Goal: Transaction & Acquisition: Purchase product/service

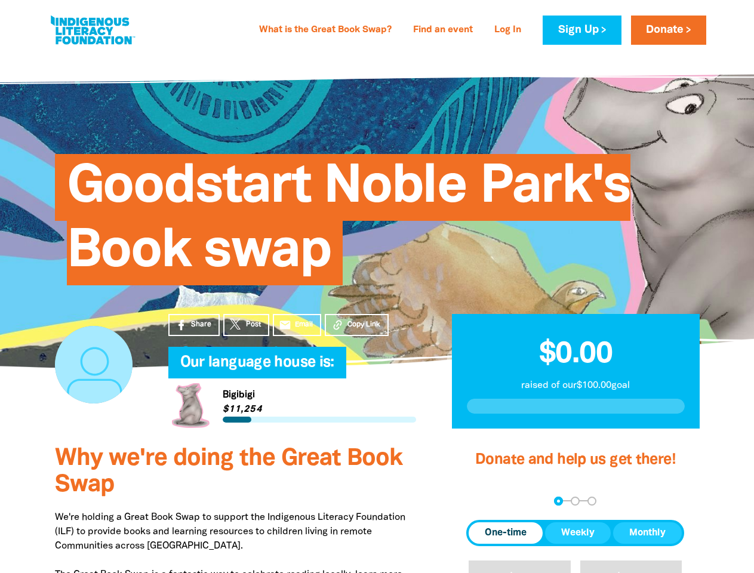
click at [376, 286] on div "Goodstart Noble Park's Book swap" at bounding box center [377, 210] width 680 height 242
click at [356, 325] on span "Copy Link" at bounding box center [363, 324] width 33 height 11
click at [482, 501] on div "arrow_back Back Step 1 Step 2 Step 3" at bounding box center [575, 500] width 218 height 9
click at [558, 501] on div "Navigate to step 1 of 3 to enter your donation amount" at bounding box center [558, 500] width 3 height 3
click at [505, 533] on span "One-time" at bounding box center [505, 533] width 42 height 14
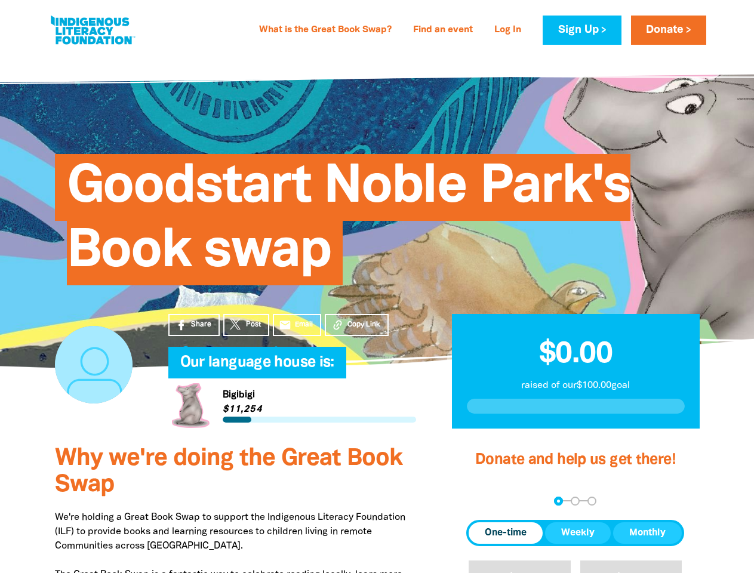
click at [578, 533] on span "Weekly" at bounding box center [577, 533] width 33 height 14
click at [647, 533] on span "Monthly" at bounding box center [647, 533] width 36 height 14
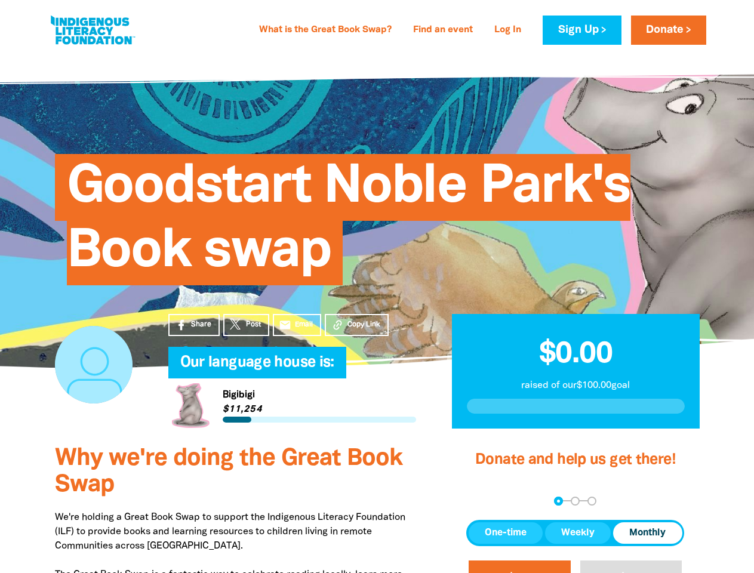
click at [519, 566] on button "$20" at bounding box center [519, 580] width 102 height 41
